Goal: Transaction & Acquisition: Purchase product/service

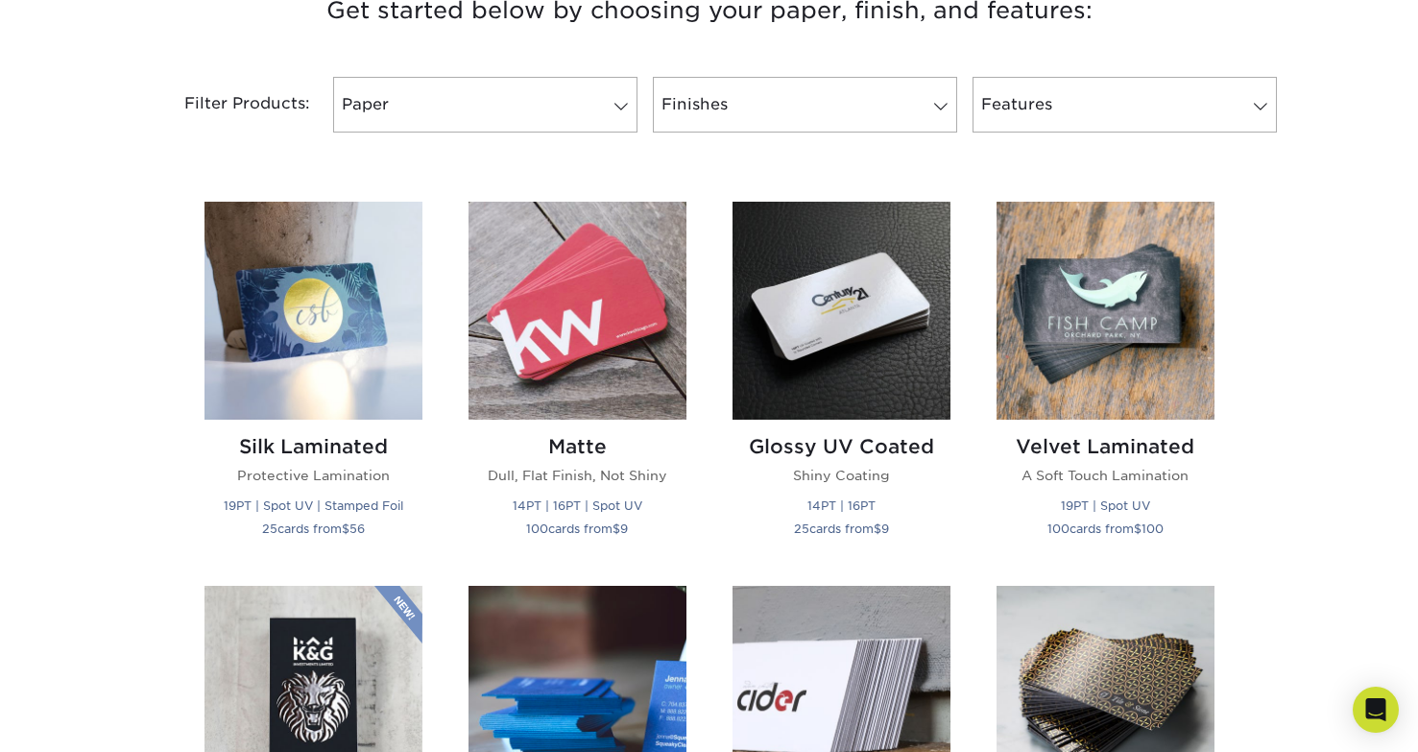
scroll to position [778, 0]
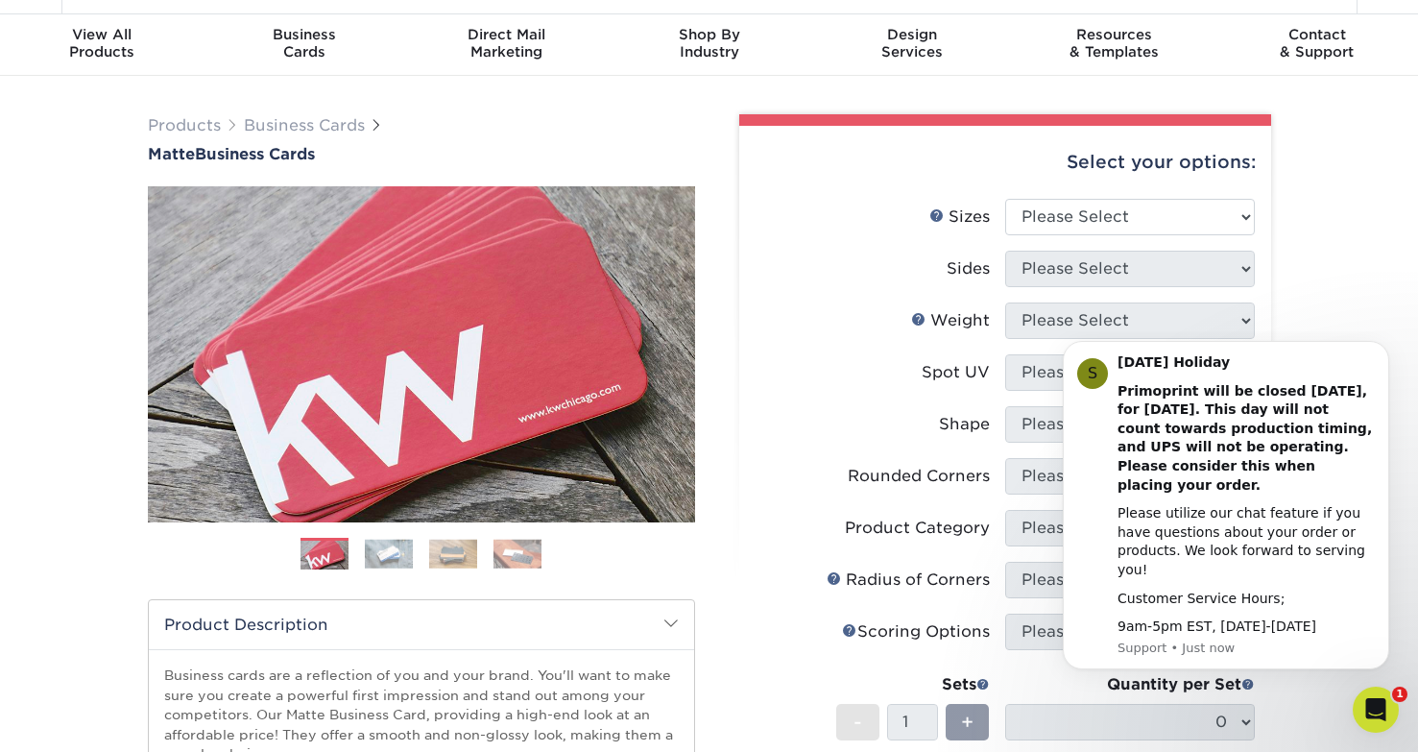
scroll to position [73, 0]
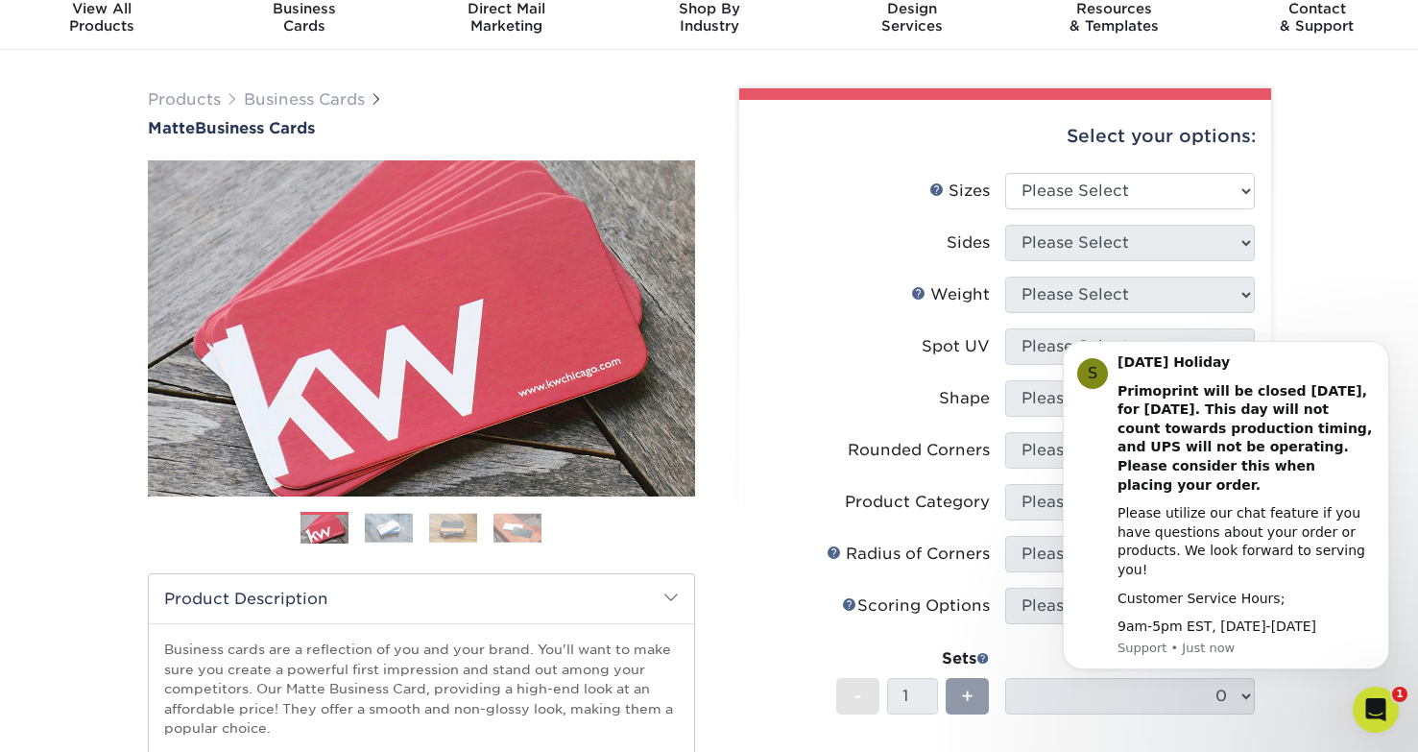
click at [1083, 211] on li "Sizes Help Sizes Please Select 1.5" x 3.5" - Mini 1.75" x 3.5" - Mini 2" x 2" -…" at bounding box center [1005, 199] width 499 height 52
click at [1087, 205] on select "Please Select 1.5" x 3.5" - Mini 1.75" x 3.5" - Mini 2" x 2" - Square 2" x 3" -…" at bounding box center [1130, 191] width 250 height 36
select select "2.12x3.38"
click at [1225, 244] on select "Please Select Print Both Sides Print Front Only" at bounding box center [1130, 243] width 250 height 36
select select "13abbda7-1d64-4f25-8bb2-c179b224825d"
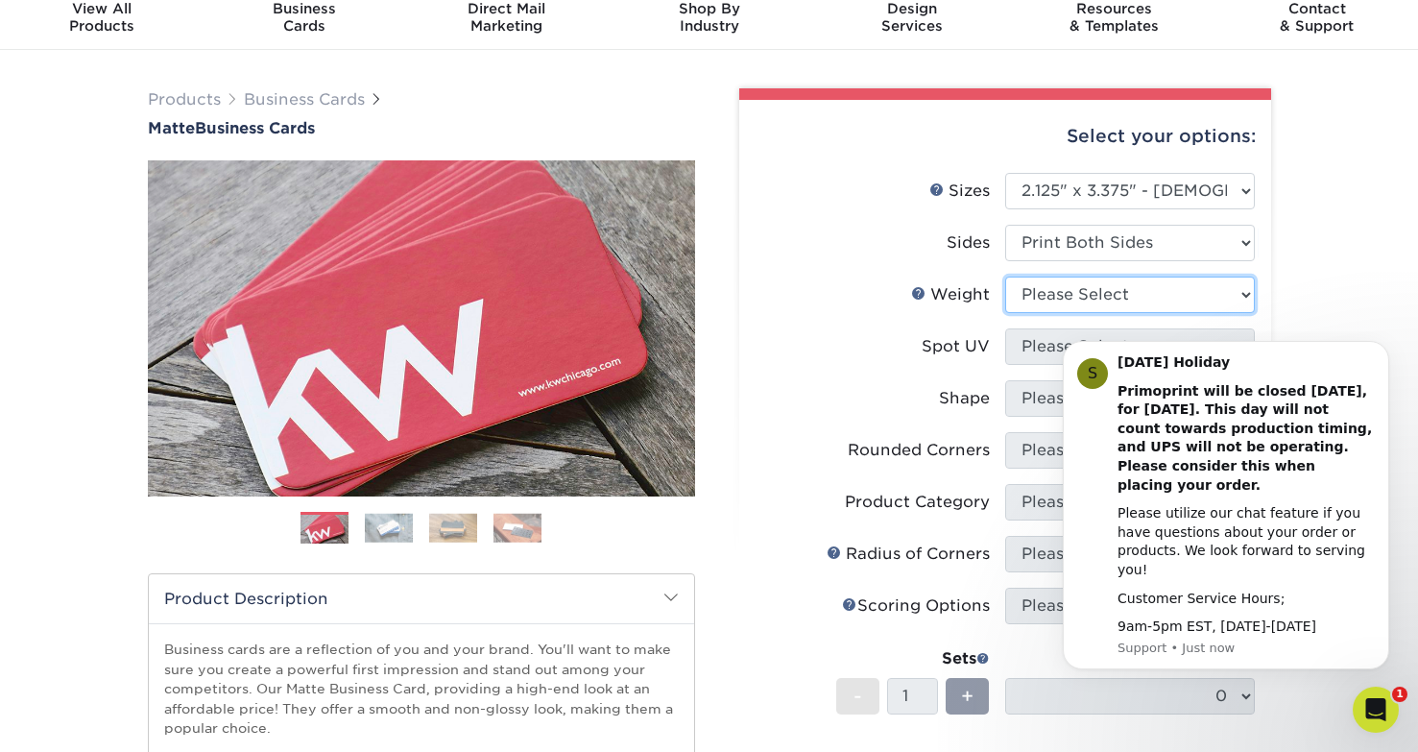
click at [1210, 300] on select "Please Select 16PT 14PT" at bounding box center [1130, 294] width 250 height 36
select select "16PT"
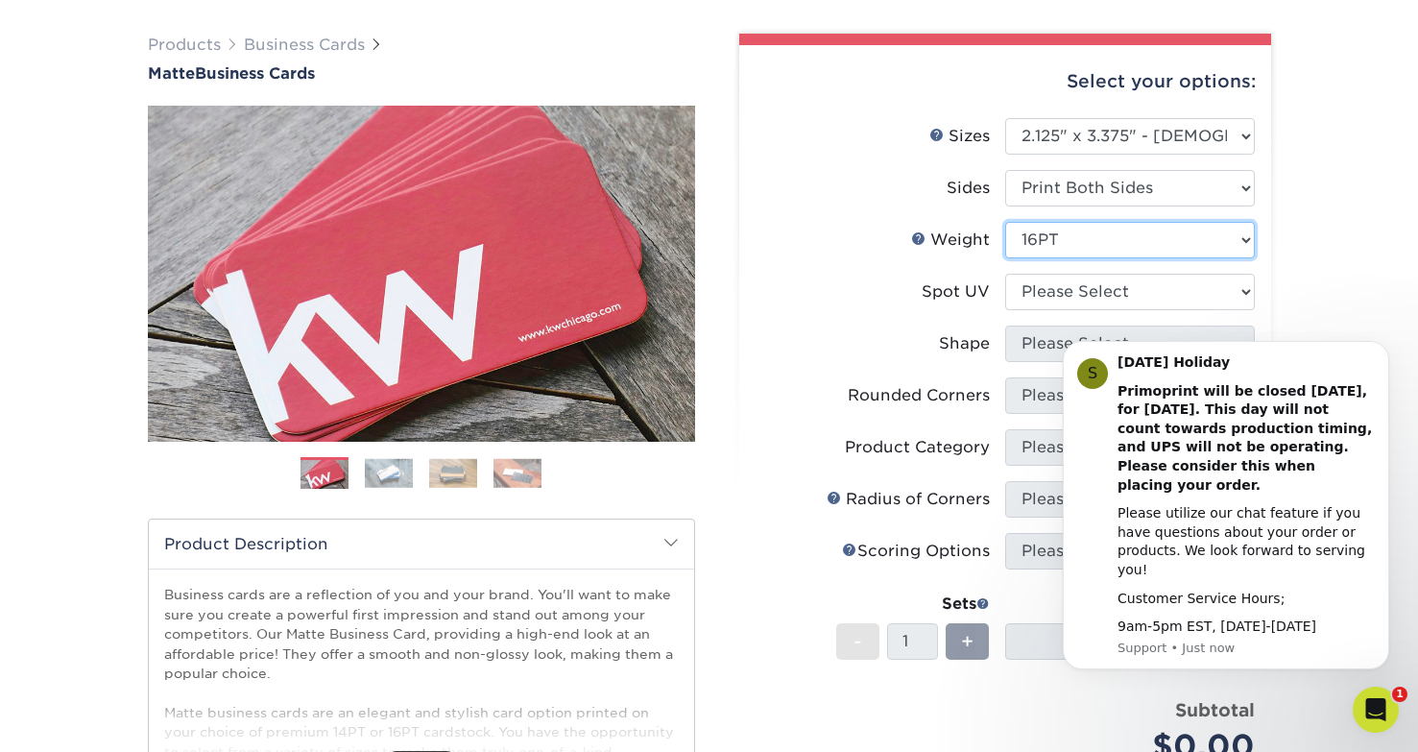
scroll to position [129, 0]
